Goal: Transaction & Acquisition: Purchase product/service

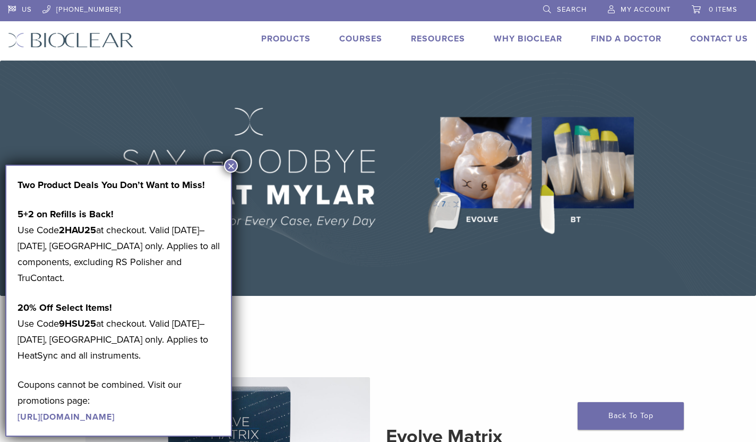
click at [288, 38] on link "Products" at bounding box center [285, 38] width 49 height 11
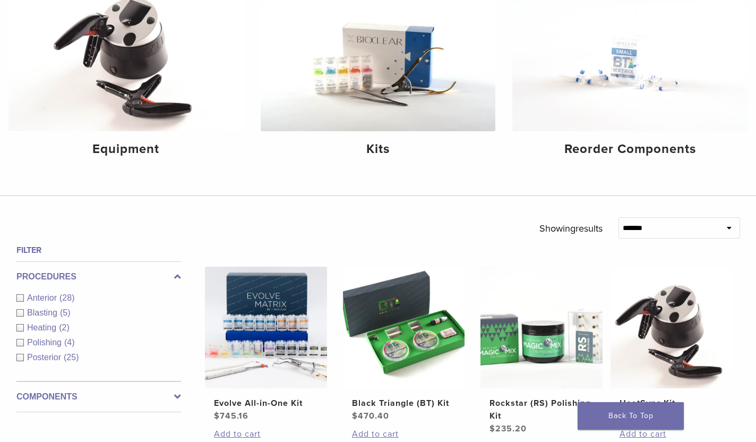
scroll to position [141, 0]
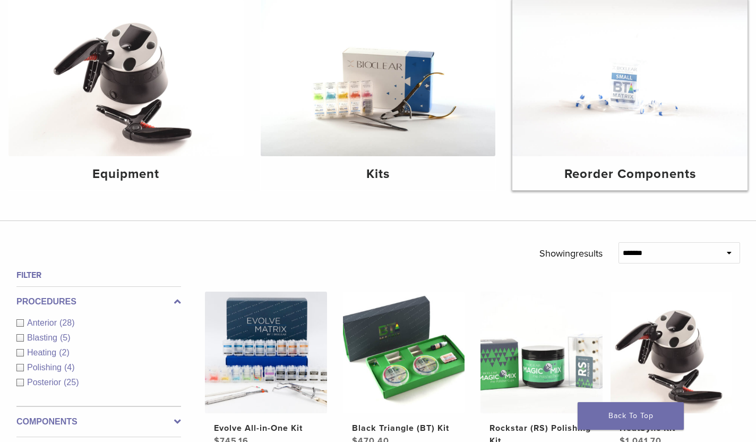
click at [580, 123] on img at bounding box center [630, 77] width 235 height 157
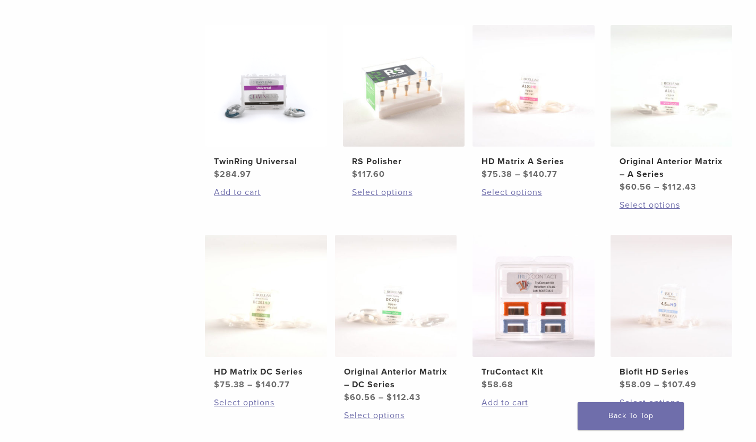
scroll to position [441, 0]
